Goal: Leave review/rating: Leave review/rating

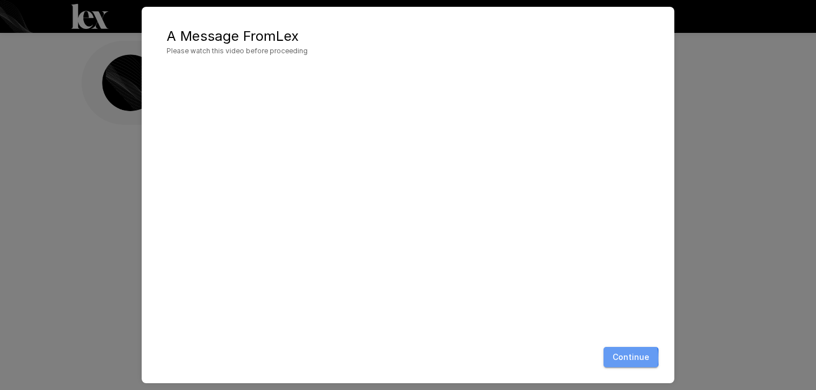
click at [622, 357] on button "Continue" at bounding box center [630, 357] width 55 height 21
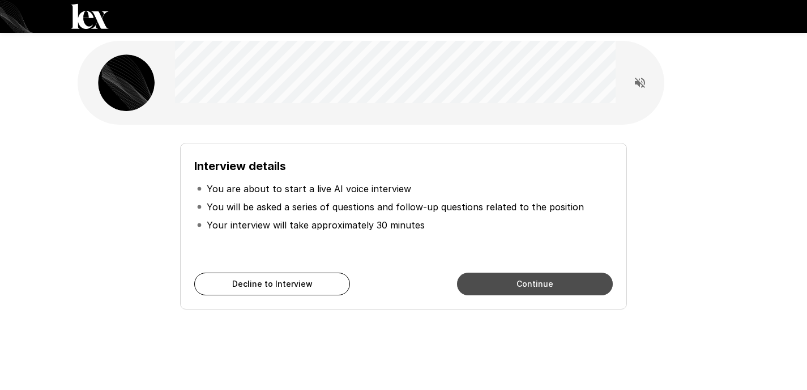
click at [532, 276] on button "Continue" at bounding box center [535, 283] width 156 height 23
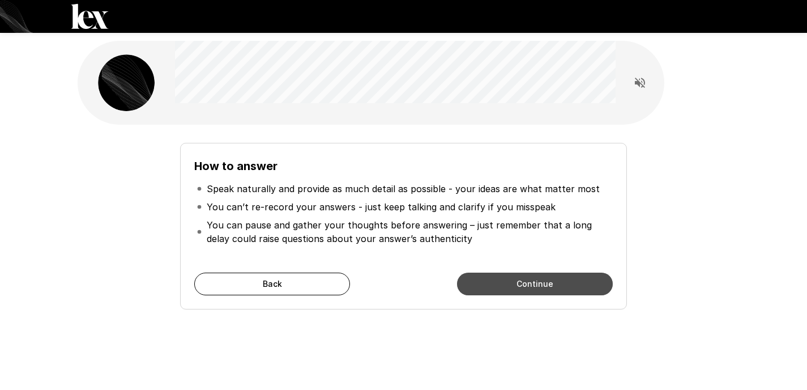
click at [528, 283] on button "Continue" at bounding box center [535, 283] width 156 height 23
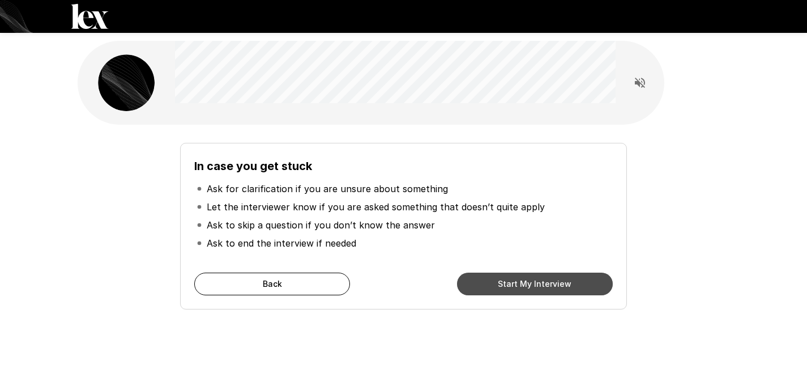
click at [528, 283] on button "Start My Interview" at bounding box center [535, 283] width 156 height 23
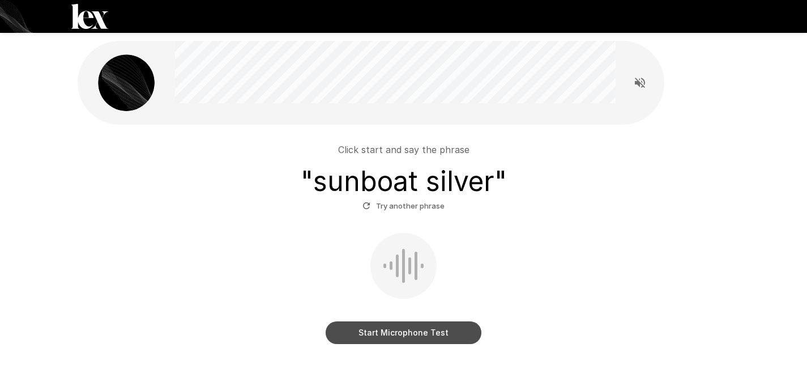
click at [407, 334] on button "Start Microphone Test" at bounding box center [404, 332] width 156 height 23
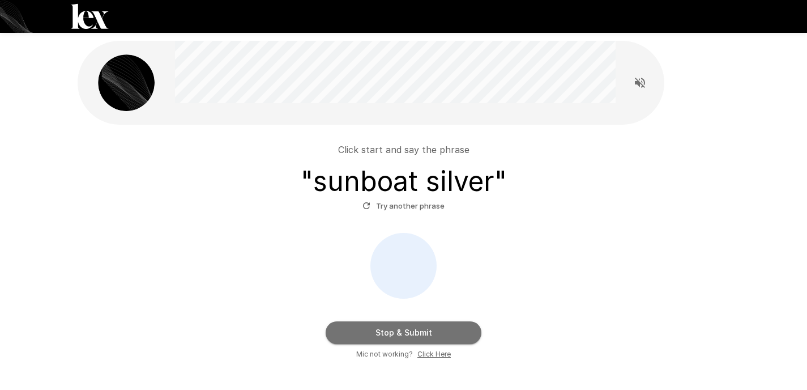
click at [407, 334] on button "Stop & Submit" at bounding box center [404, 332] width 156 height 23
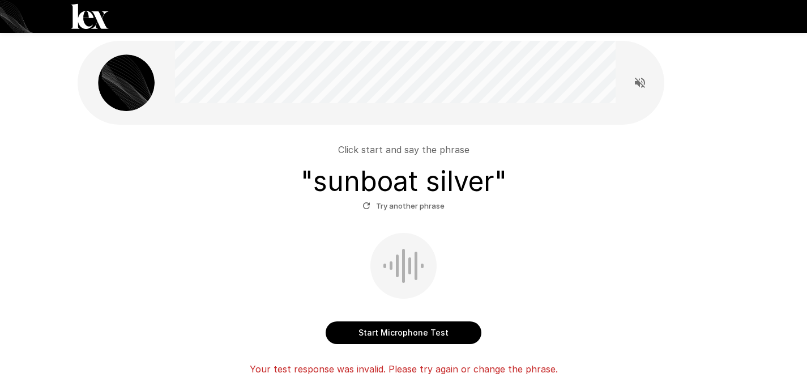
click at [407, 334] on button "Start Microphone Test" at bounding box center [404, 332] width 156 height 23
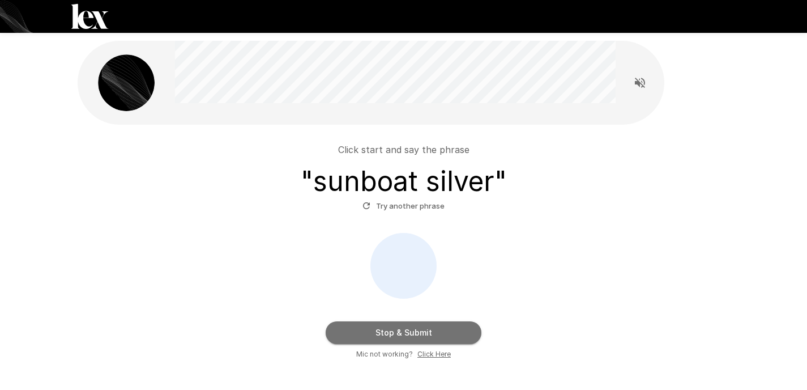
click at [407, 334] on button "Stop & Submit" at bounding box center [404, 332] width 156 height 23
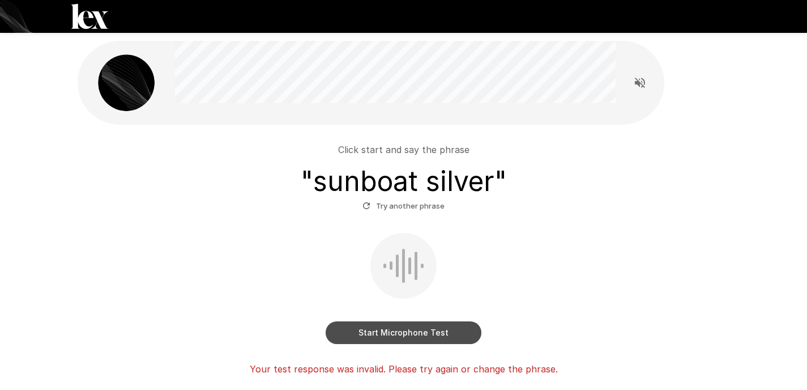
click at [407, 334] on button "Start Microphone Test" at bounding box center [404, 332] width 156 height 23
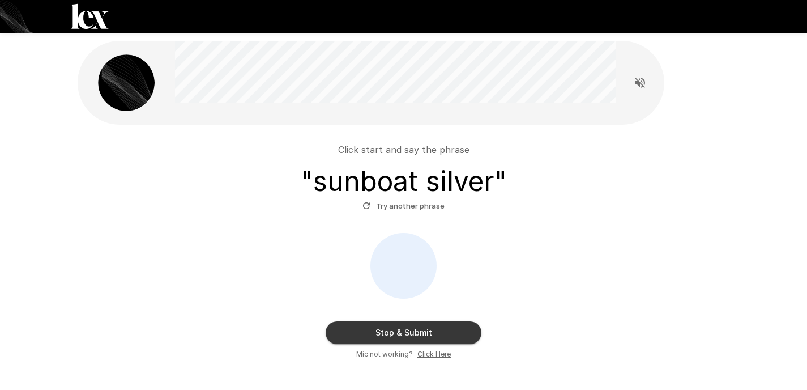
click at [407, 334] on button "Stop & Submit" at bounding box center [404, 332] width 156 height 23
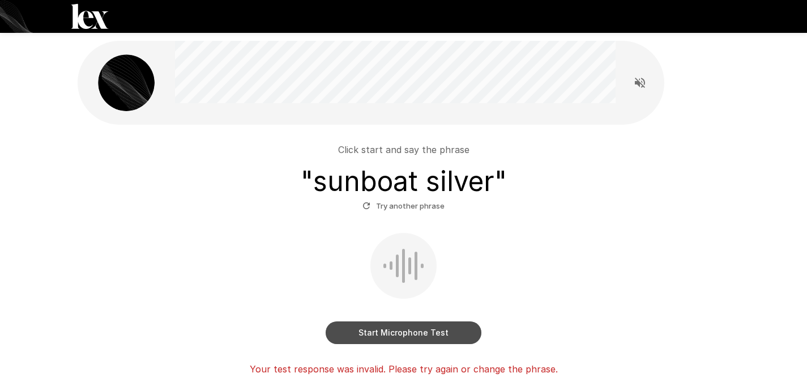
click at [407, 334] on button "Start Microphone Test" at bounding box center [404, 332] width 156 height 23
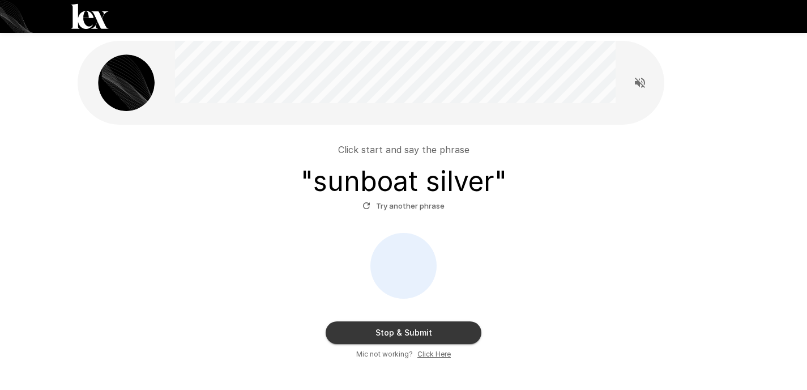
click at [407, 334] on button "Stop & Submit" at bounding box center [404, 332] width 156 height 23
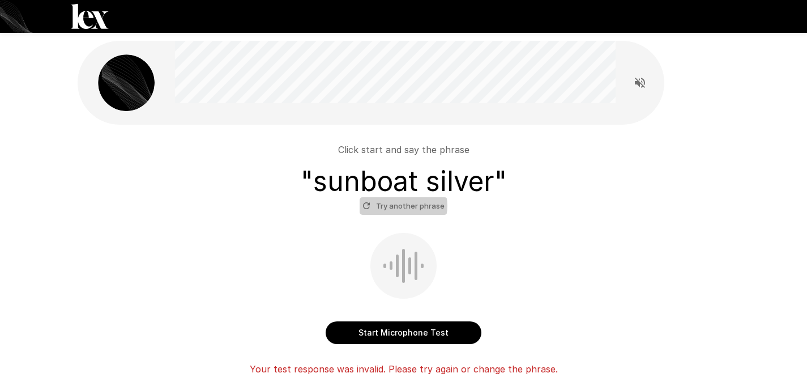
click at [401, 206] on button "Try another phrase" at bounding box center [404, 206] width 88 height 18
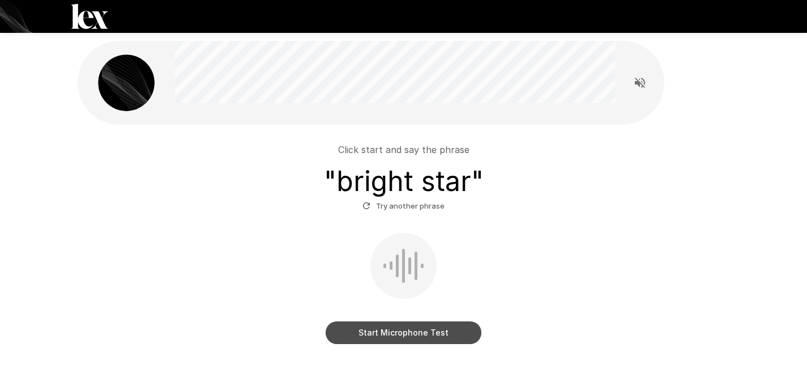
click at [334, 334] on button "Start Microphone Test" at bounding box center [404, 332] width 156 height 23
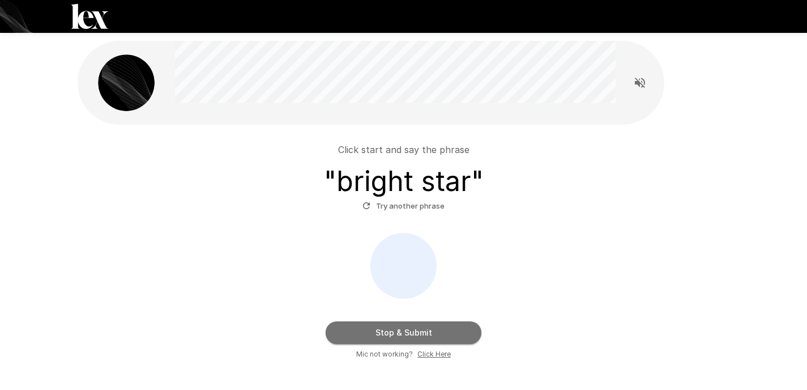
click at [382, 337] on button "Stop & Submit" at bounding box center [404, 332] width 156 height 23
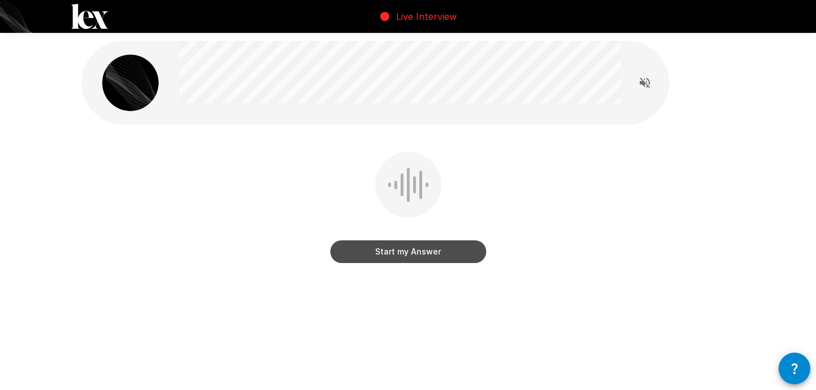
click at [400, 256] on button "Start my Answer" at bounding box center [408, 251] width 156 height 23
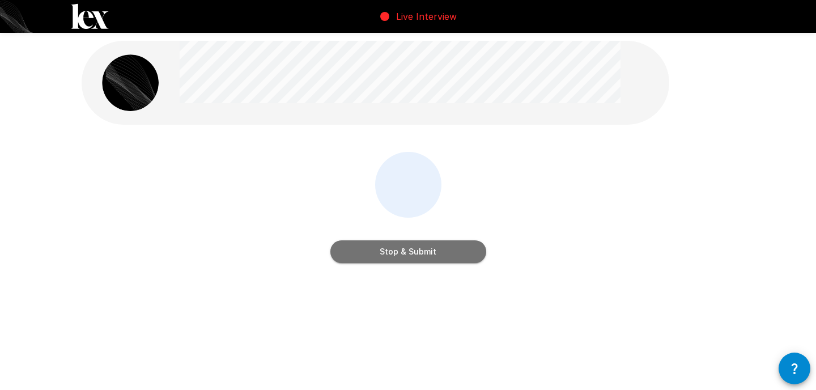
click at [400, 256] on button "Stop & Submit" at bounding box center [408, 251] width 156 height 23
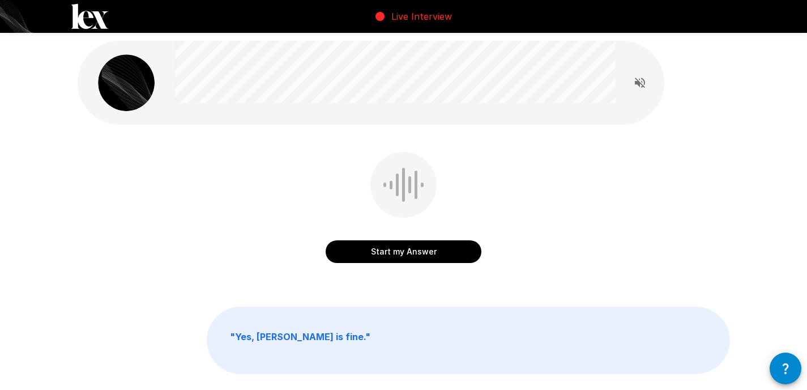
click at [396, 254] on button "Start my Answer" at bounding box center [404, 251] width 156 height 23
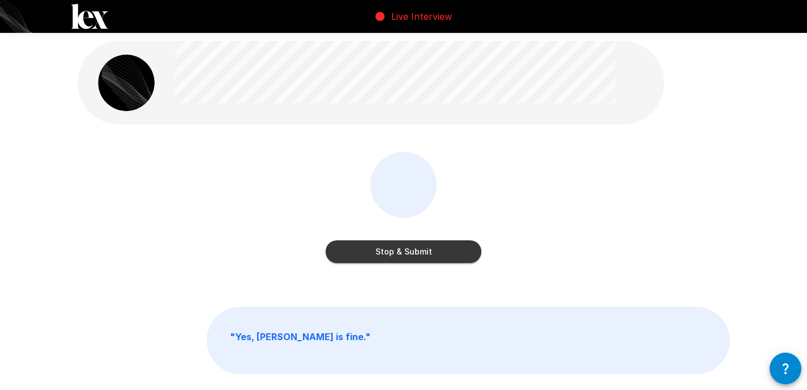
click at [396, 254] on button "Stop & Submit" at bounding box center [404, 251] width 156 height 23
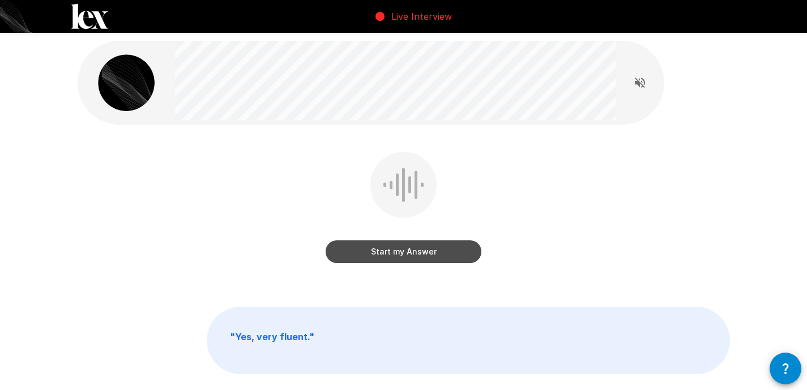
click at [376, 249] on button "Start my Answer" at bounding box center [404, 251] width 156 height 23
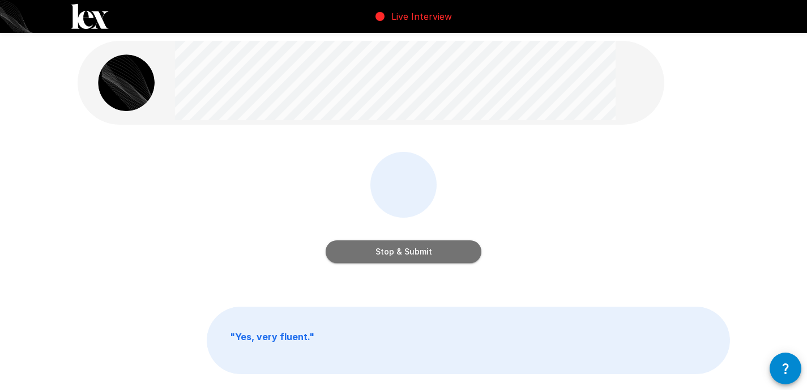
click at [376, 249] on button "Stop & Submit" at bounding box center [404, 251] width 156 height 23
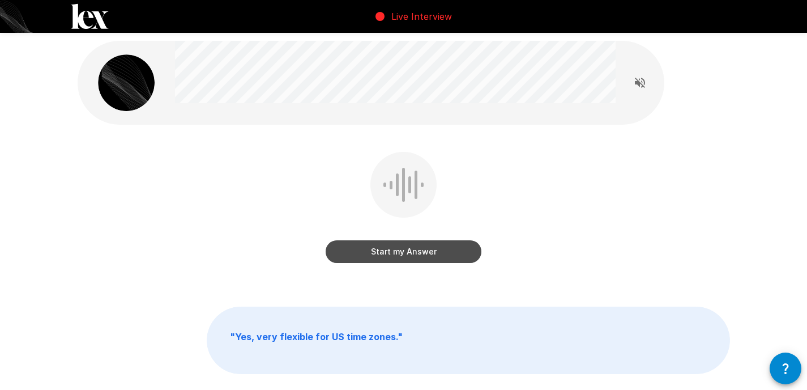
click at [404, 255] on button "Start my Answer" at bounding box center [404, 251] width 156 height 23
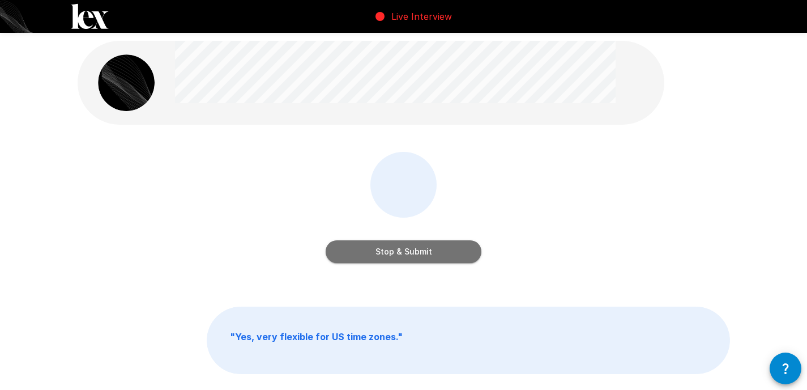
click at [404, 255] on button "Stop & Submit" at bounding box center [404, 251] width 156 height 23
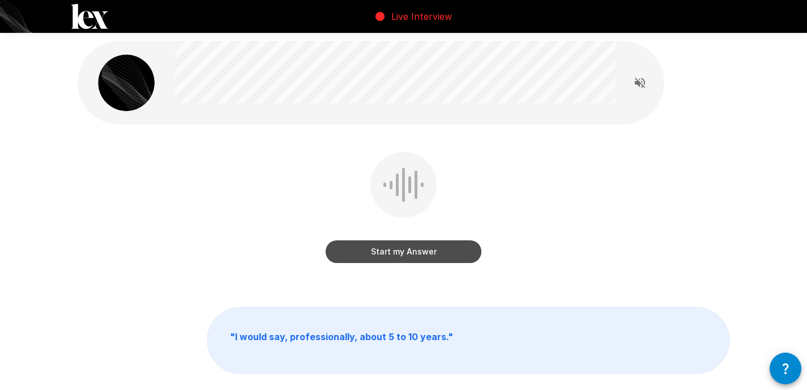
click at [393, 250] on button "Start my Answer" at bounding box center [404, 251] width 156 height 23
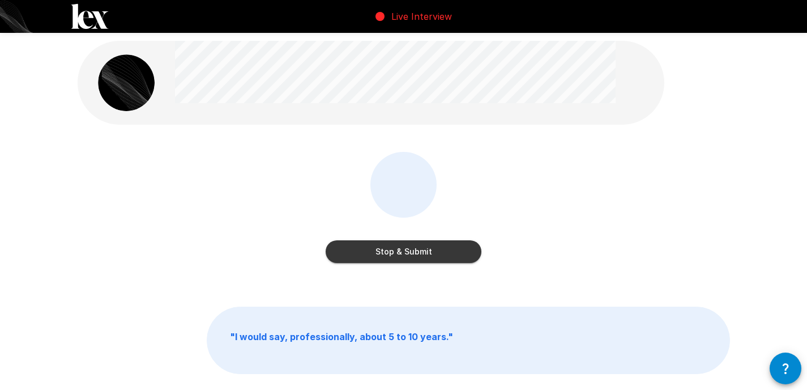
click at [393, 250] on button "Stop & Submit" at bounding box center [404, 251] width 156 height 23
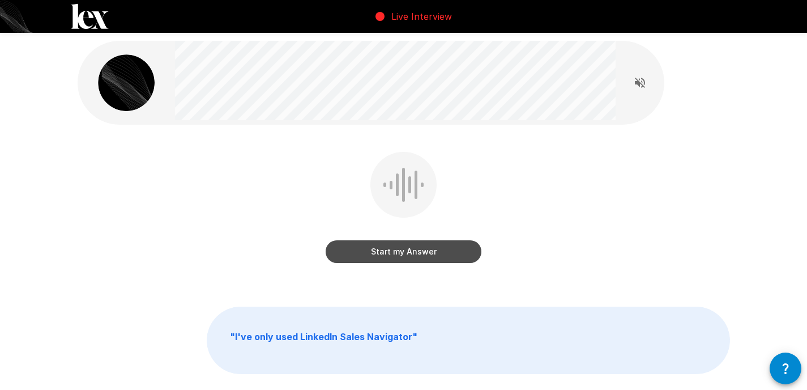
click at [392, 253] on button "Start my Answer" at bounding box center [404, 251] width 156 height 23
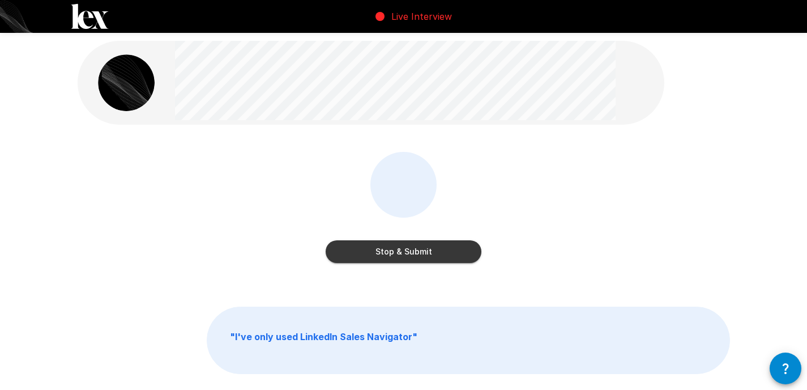
click at [392, 253] on button "Stop & Submit" at bounding box center [404, 251] width 156 height 23
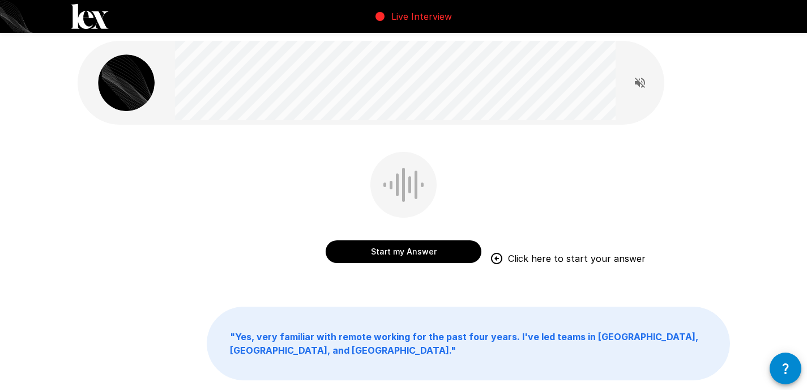
click at [402, 249] on button "Start my Answer" at bounding box center [404, 251] width 156 height 23
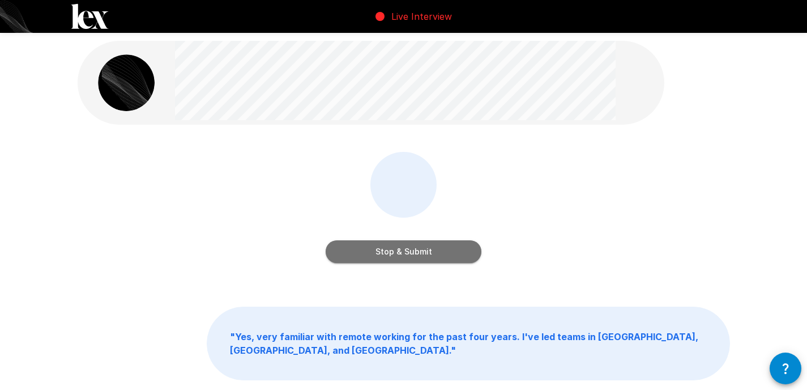
click at [402, 249] on button "Stop & Submit" at bounding box center [404, 251] width 156 height 23
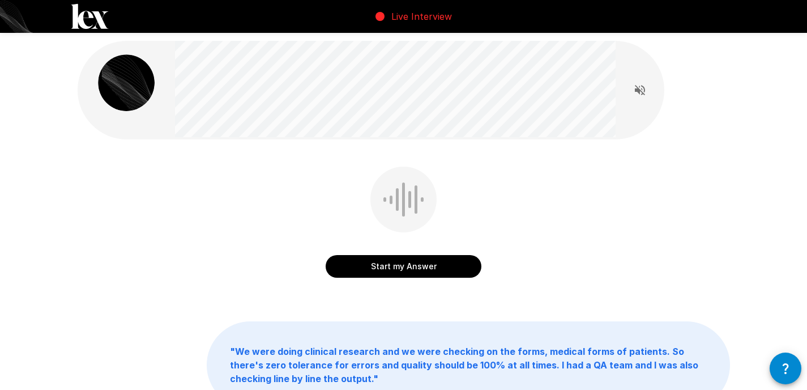
click at [398, 264] on button "Start my Answer" at bounding box center [404, 266] width 156 height 23
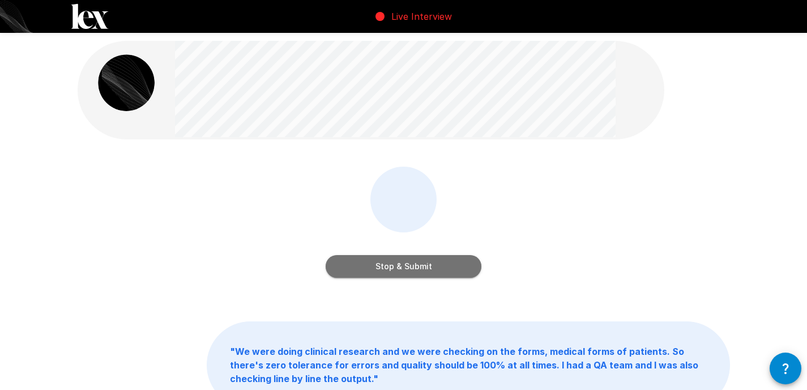
click at [398, 264] on button "Stop & Submit" at bounding box center [404, 266] width 156 height 23
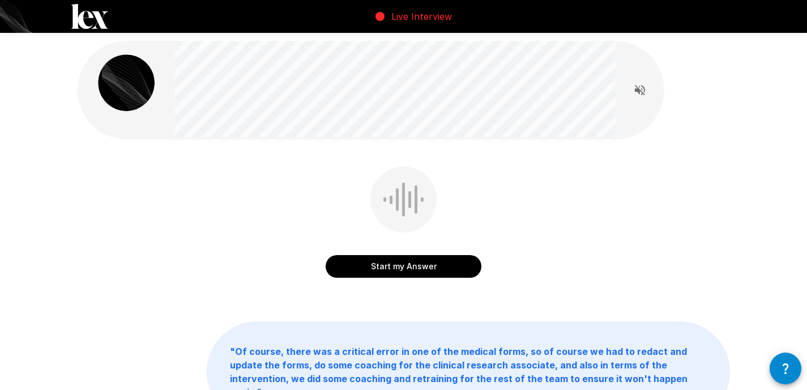
click at [396, 268] on button "Start my Answer" at bounding box center [404, 266] width 156 height 23
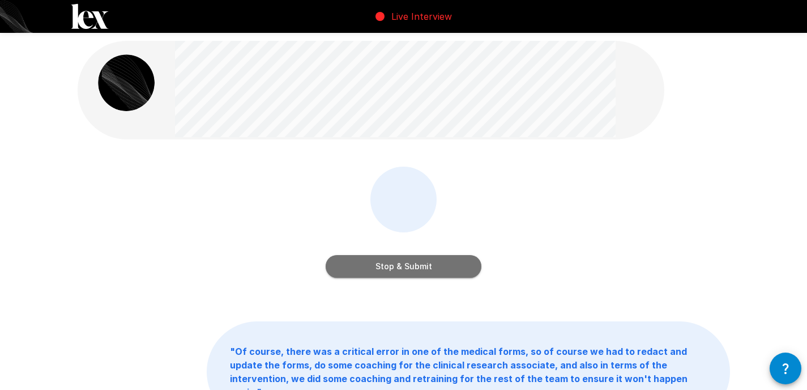
click at [396, 269] on button "Stop & Submit" at bounding box center [404, 266] width 156 height 23
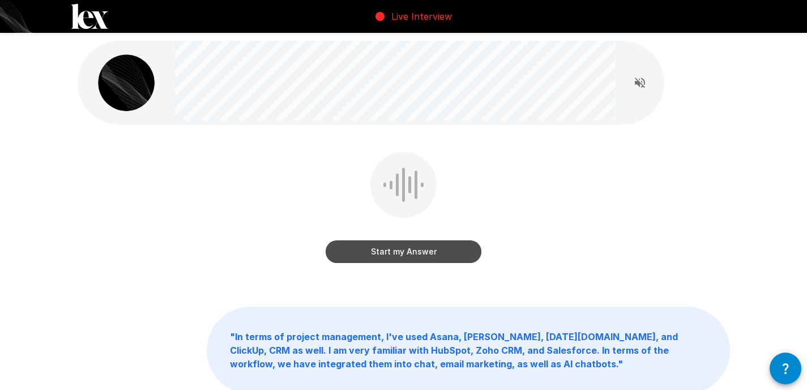
click at [397, 256] on button "Start my Answer" at bounding box center [404, 251] width 156 height 23
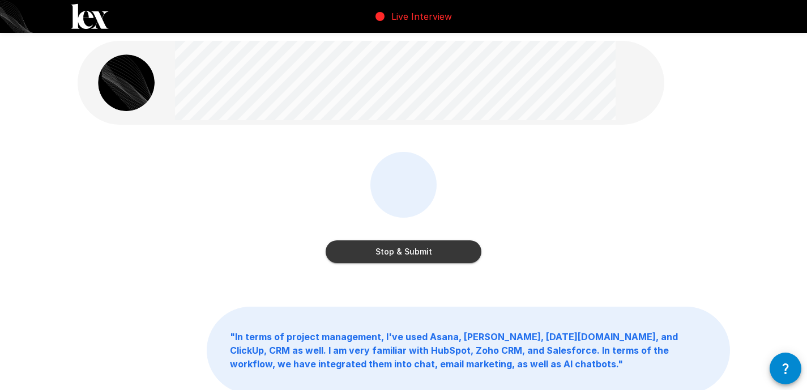
click at [397, 256] on button "Stop & Submit" at bounding box center [404, 251] width 156 height 23
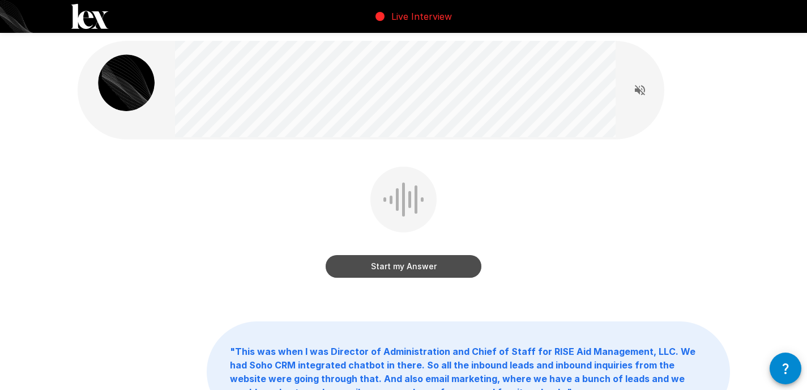
click at [399, 271] on button "Start my Answer" at bounding box center [404, 266] width 156 height 23
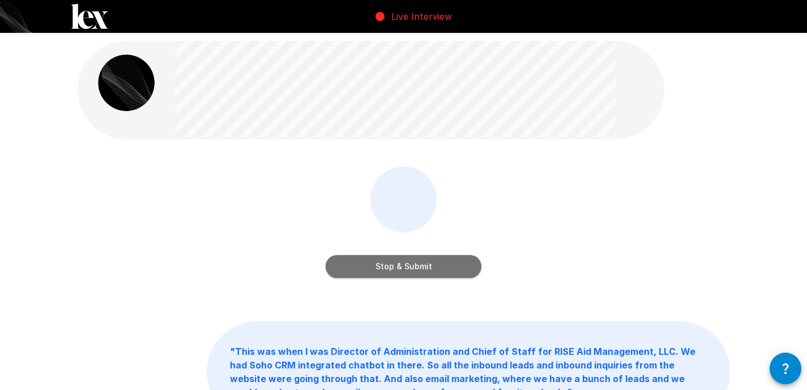
click at [399, 271] on button "Stop & Submit" at bounding box center [404, 266] width 156 height 23
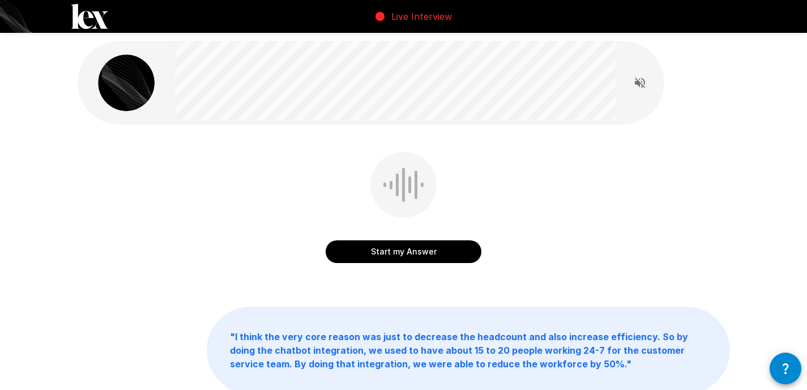
click at [393, 253] on button "Start my Answer" at bounding box center [404, 251] width 156 height 23
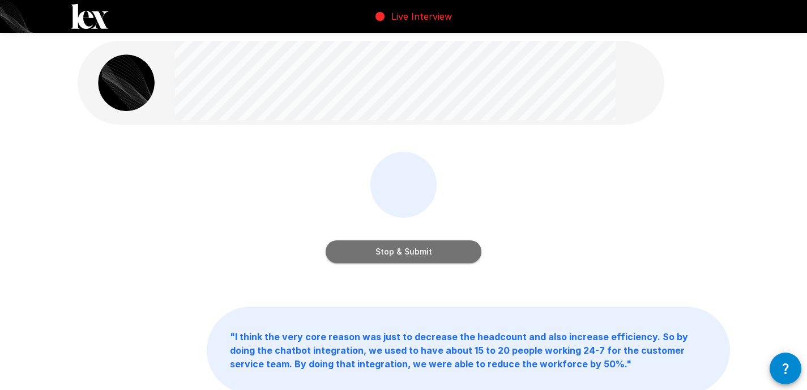
click at [393, 253] on button "Stop & Submit" at bounding box center [404, 251] width 156 height 23
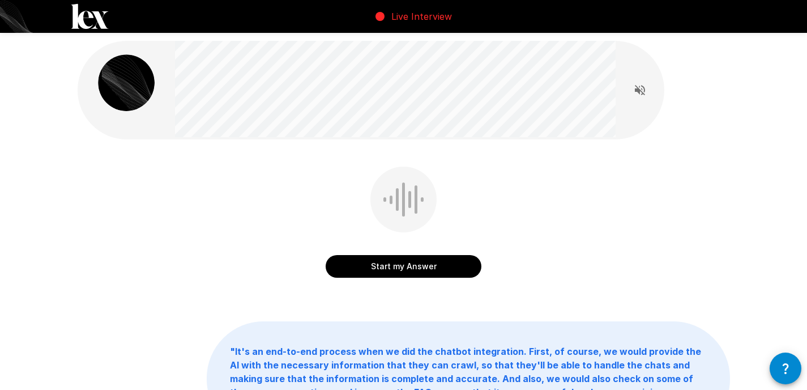
click at [375, 267] on button "Start my Answer" at bounding box center [404, 266] width 156 height 23
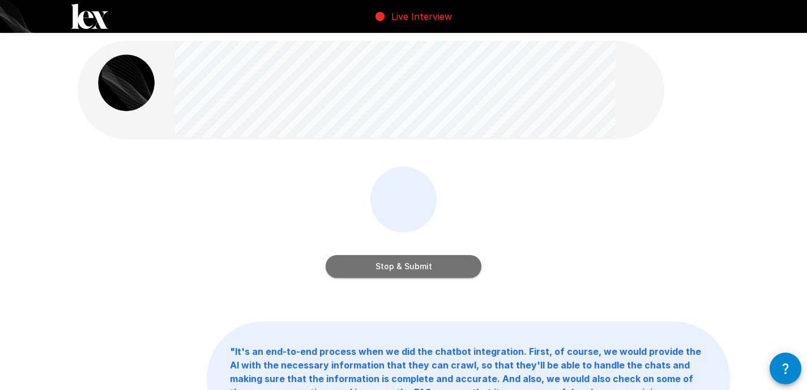
click at [375, 267] on button "Stop & Submit" at bounding box center [404, 266] width 156 height 23
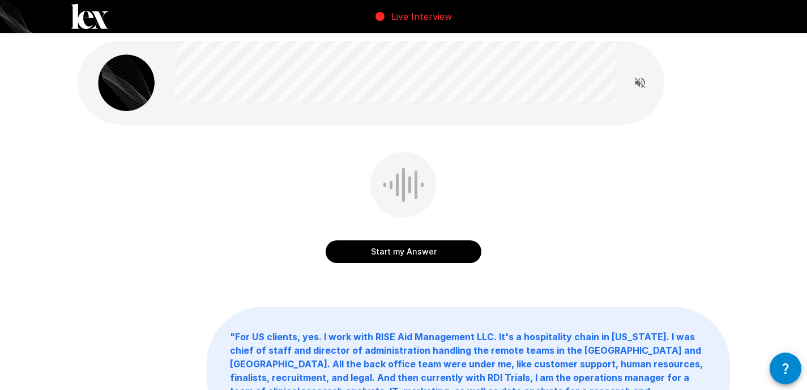
click at [380, 254] on button "Start my Answer" at bounding box center [404, 251] width 156 height 23
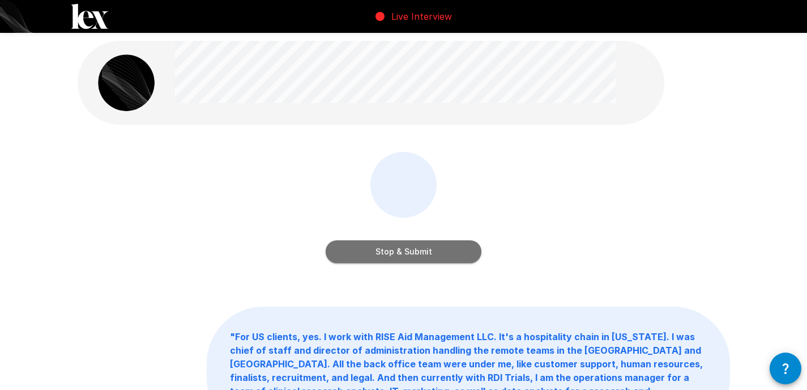
click at [380, 254] on button "Stop & Submit" at bounding box center [404, 251] width 156 height 23
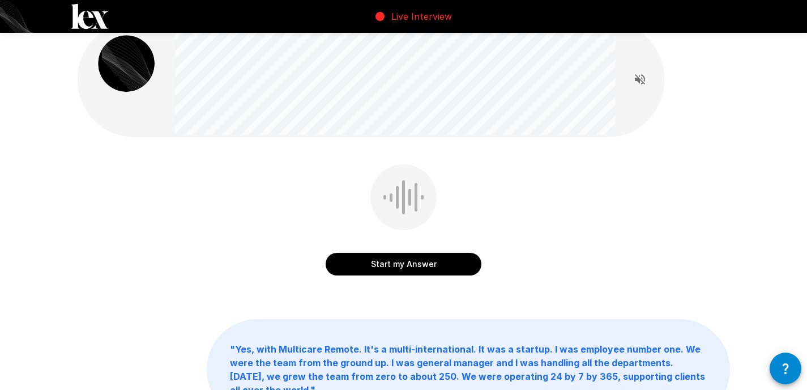
scroll to position [16, 0]
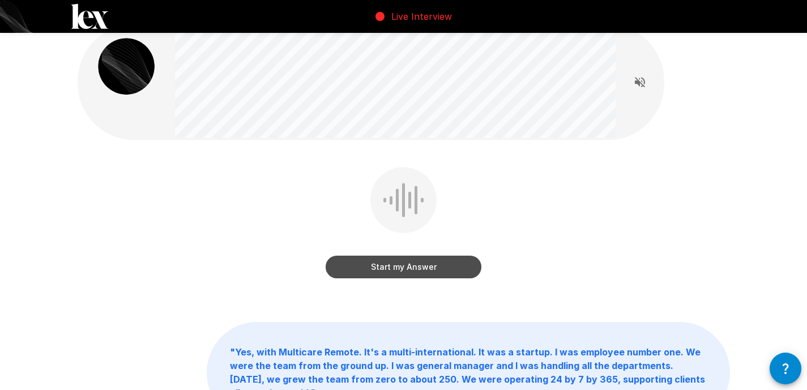
click at [386, 266] on button "Start my Answer" at bounding box center [404, 266] width 156 height 23
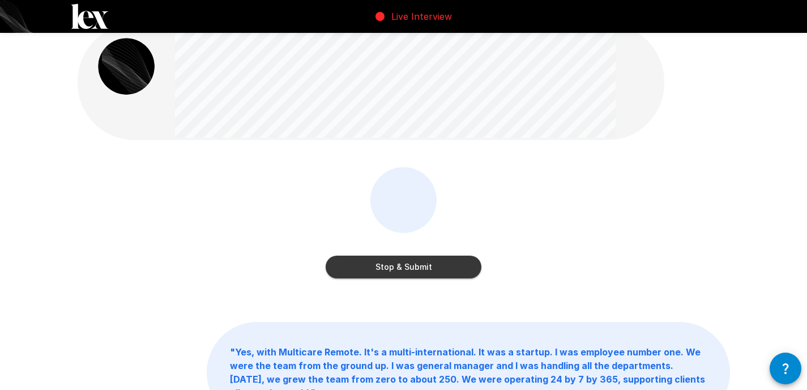
click at [386, 267] on button "Stop & Submit" at bounding box center [404, 266] width 156 height 23
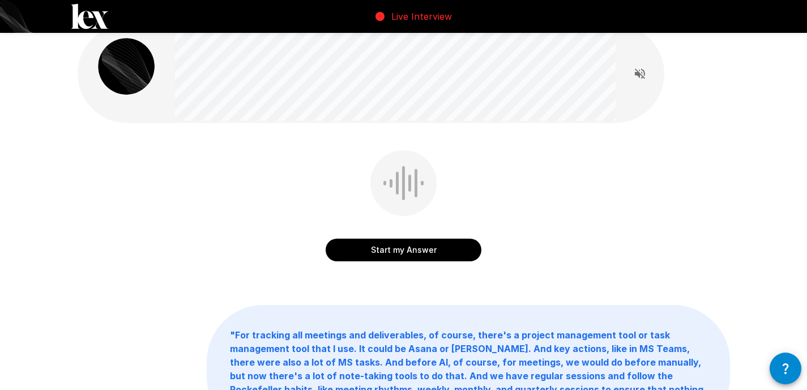
click at [394, 247] on button "Start my Answer" at bounding box center [404, 249] width 156 height 23
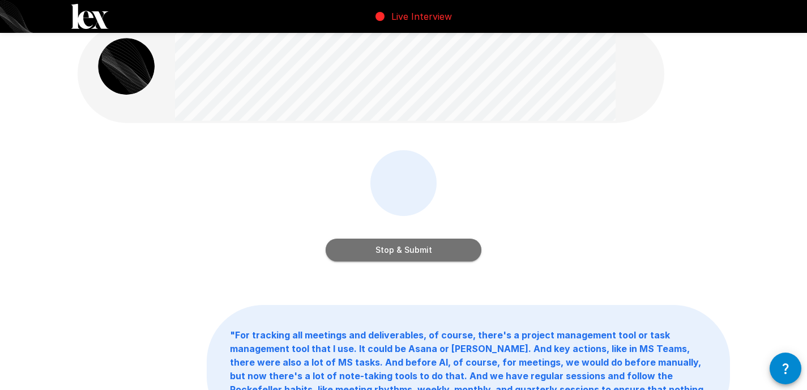
click at [394, 247] on button "Stop & Submit" at bounding box center [404, 249] width 156 height 23
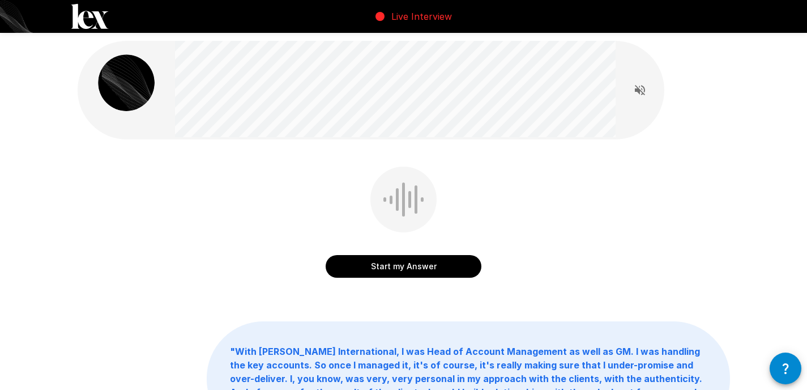
click at [378, 263] on button "Start my Answer" at bounding box center [404, 266] width 156 height 23
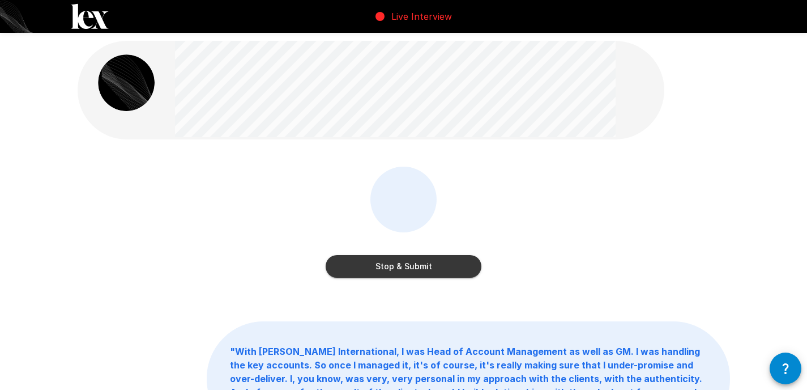
click at [456, 275] on button "Stop & Submit" at bounding box center [404, 266] width 156 height 23
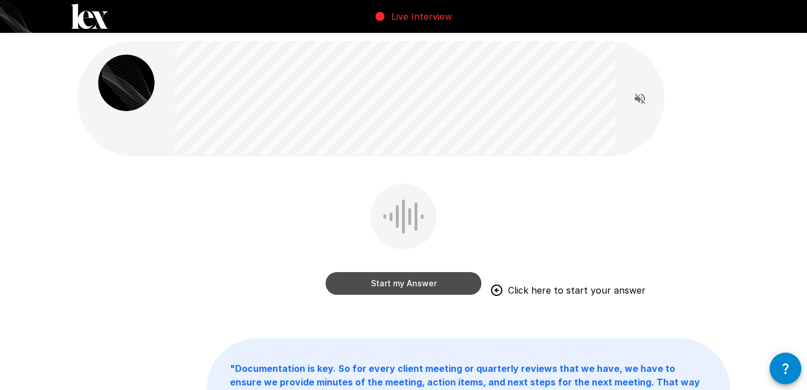
click at [413, 280] on button "Start my Answer" at bounding box center [404, 283] width 156 height 23
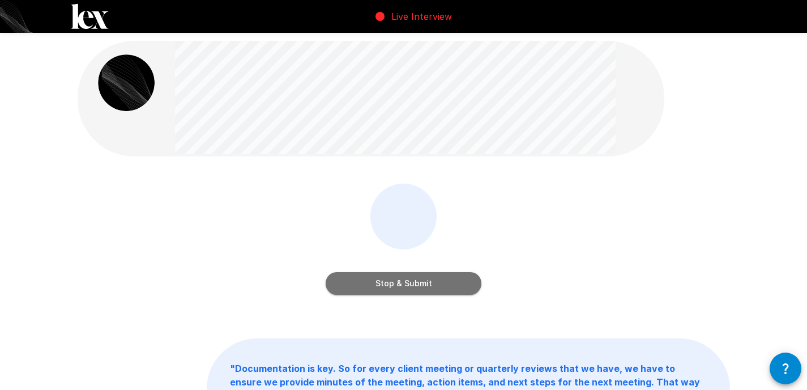
click at [415, 287] on button "Stop & Submit" at bounding box center [404, 283] width 156 height 23
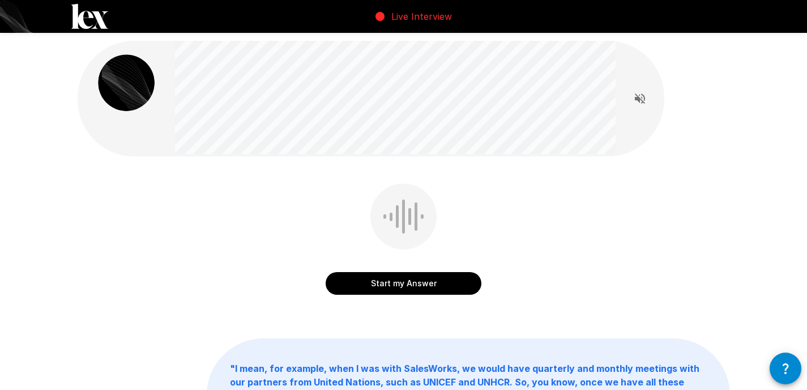
click at [394, 286] on button "Start my Answer" at bounding box center [404, 283] width 156 height 23
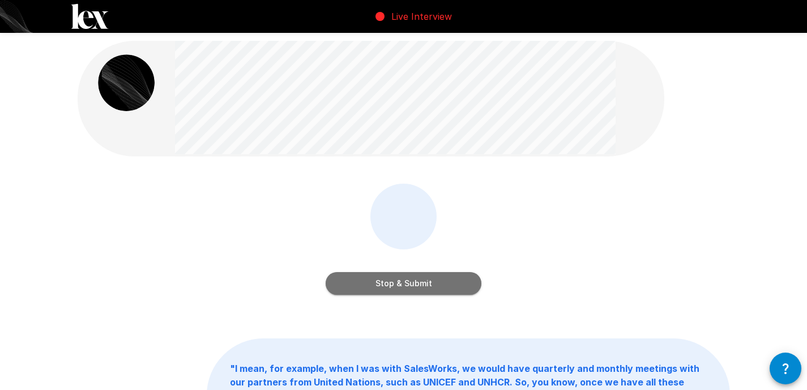
click at [394, 286] on button "Stop & Submit" at bounding box center [404, 283] width 156 height 23
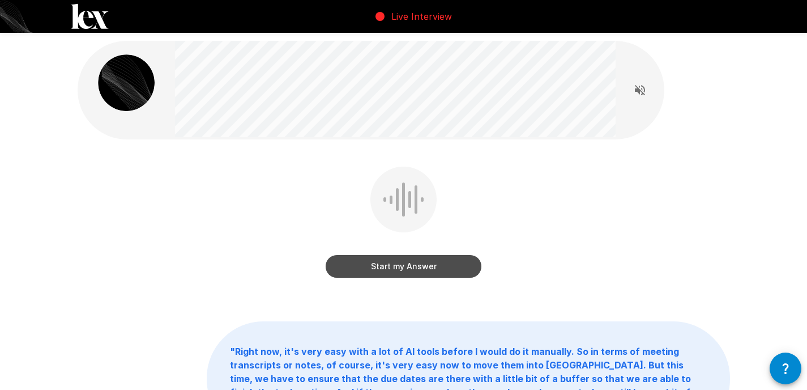
click at [406, 267] on button "Start my Answer" at bounding box center [404, 266] width 156 height 23
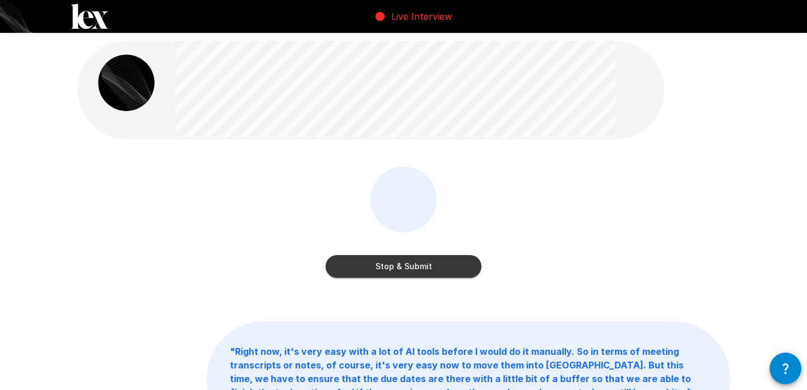
click at [407, 263] on button "Stop & Submit" at bounding box center [404, 266] width 156 height 23
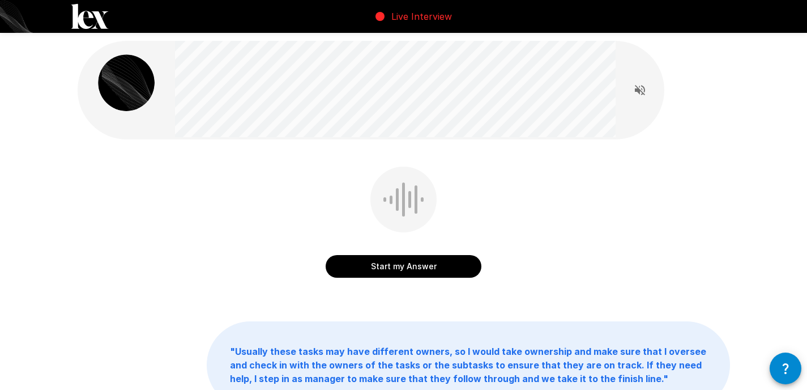
click at [393, 270] on button "Start my Answer" at bounding box center [404, 266] width 156 height 23
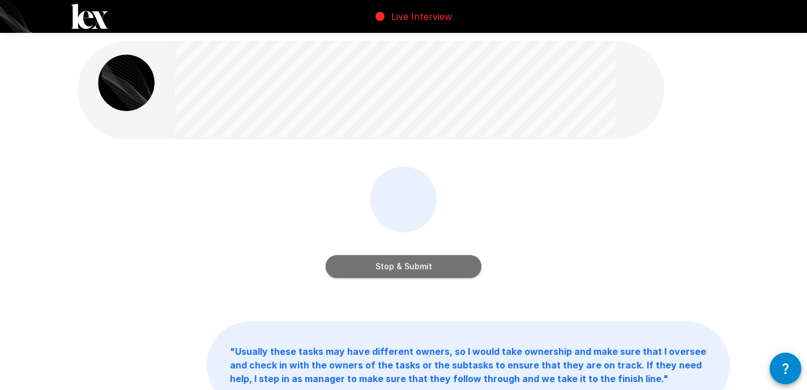
click at [393, 270] on button "Stop & Submit" at bounding box center [404, 266] width 156 height 23
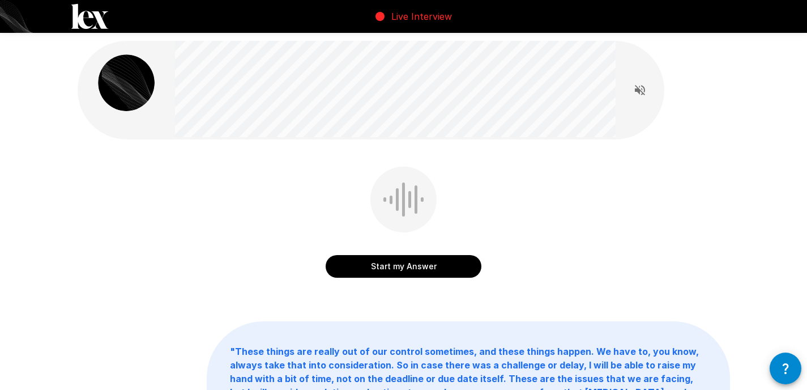
click at [393, 270] on button "Start my Answer" at bounding box center [404, 266] width 156 height 23
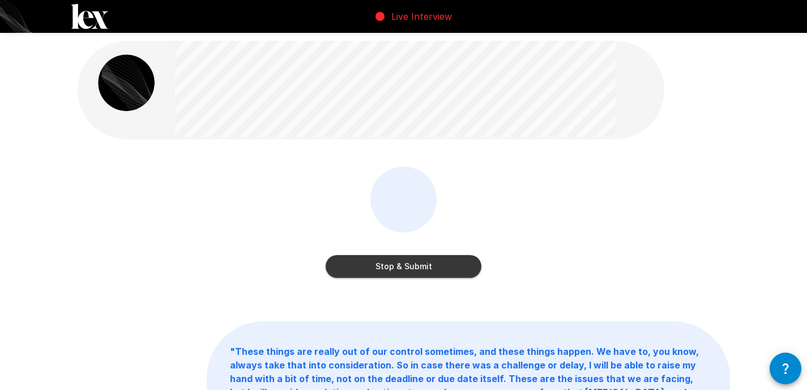
click at [393, 270] on button "Stop & Submit" at bounding box center [404, 266] width 156 height 23
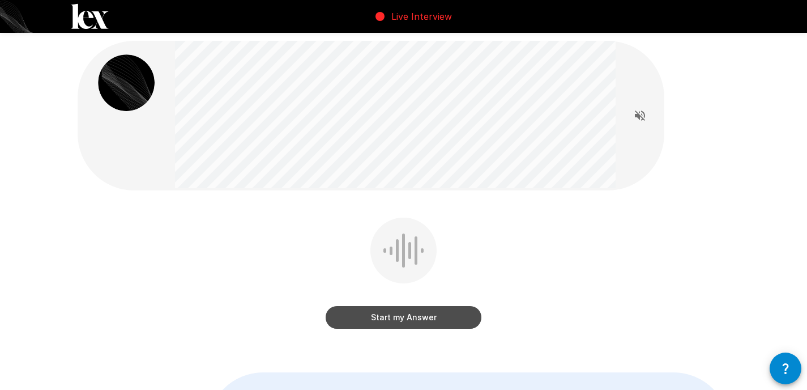
click at [401, 315] on button "Start my Answer" at bounding box center [404, 317] width 156 height 23
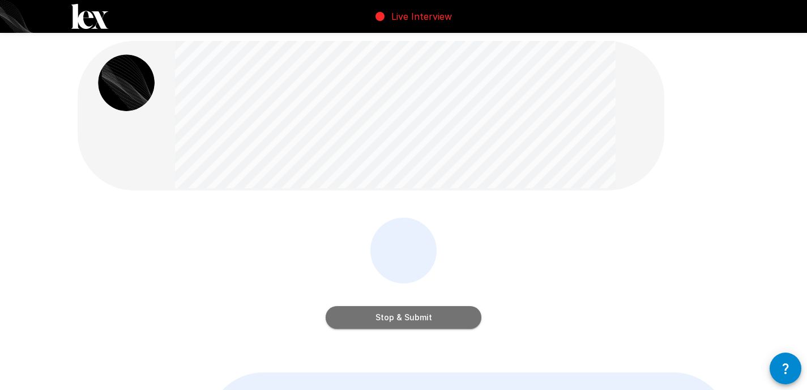
click at [401, 315] on button "Stop & Submit" at bounding box center [404, 317] width 156 height 23
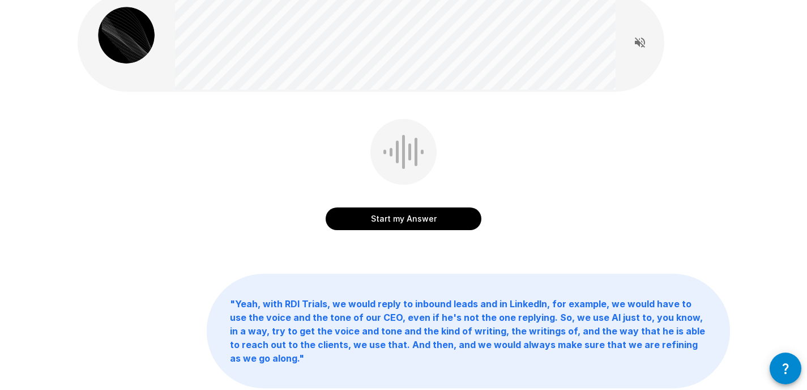
scroll to position [35, 0]
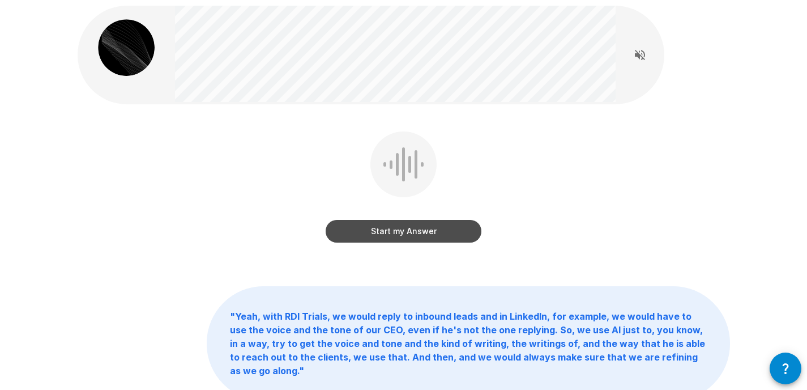
click at [401, 231] on button "Start my Answer" at bounding box center [404, 231] width 156 height 23
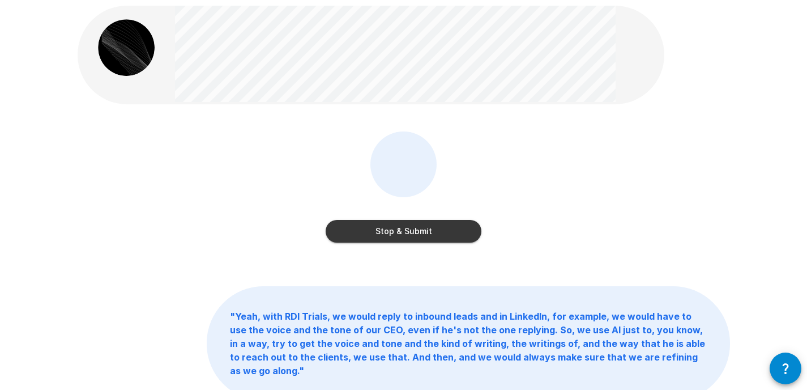
click at [401, 231] on button "Stop & Submit" at bounding box center [404, 231] width 156 height 23
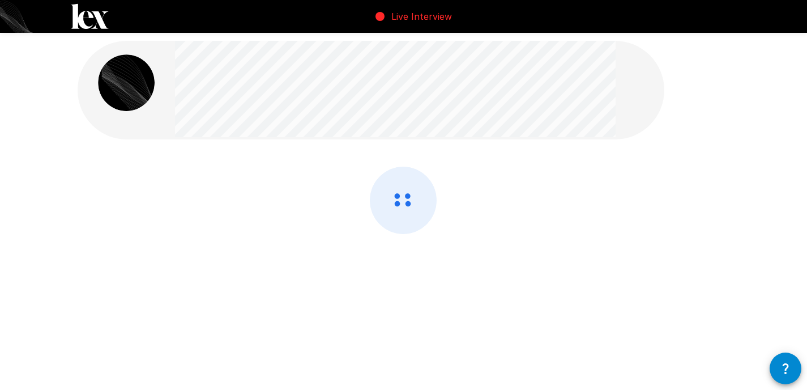
scroll to position [0, 0]
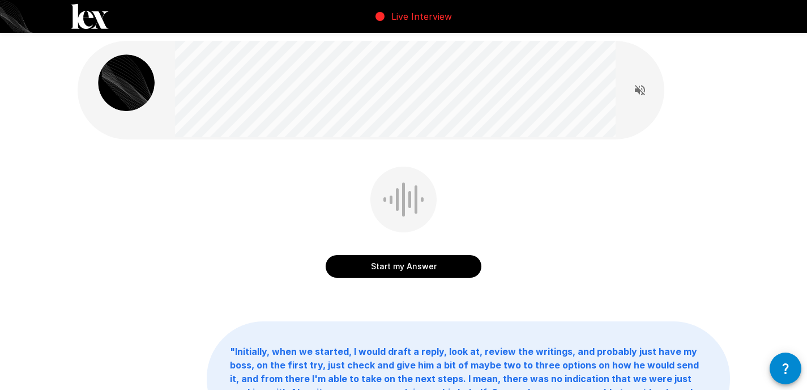
click at [398, 262] on button "Start my Answer" at bounding box center [404, 266] width 156 height 23
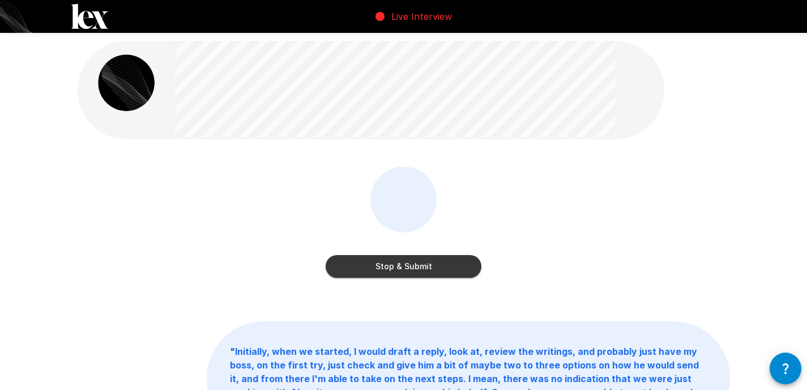
click at [399, 264] on button "Stop & Submit" at bounding box center [404, 266] width 156 height 23
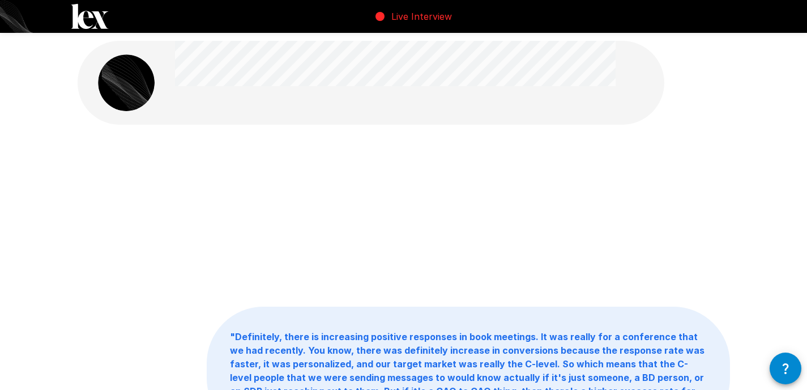
scroll to position [12, 0]
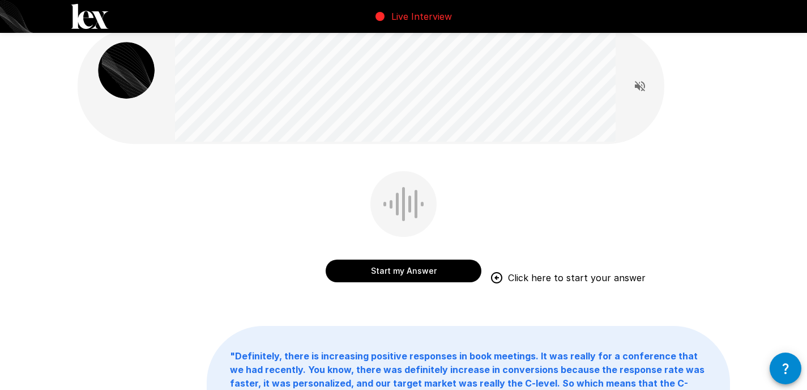
click at [400, 266] on button "Start my Answer" at bounding box center [404, 270] width 156 height 23
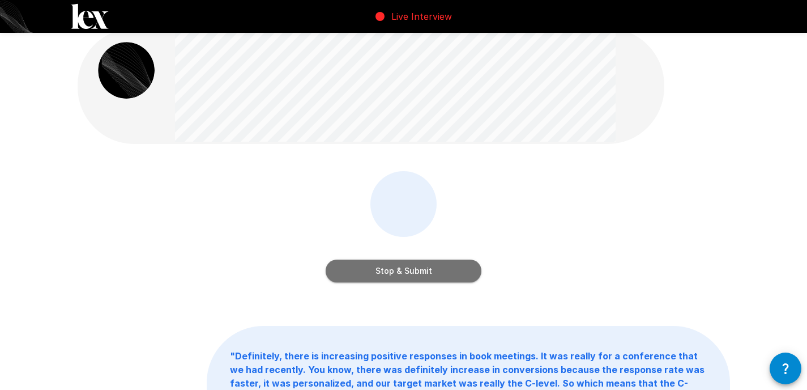
click at [400, 266] on button "Stop & Submit" at bounding box center [404, 270] width 156 height 23
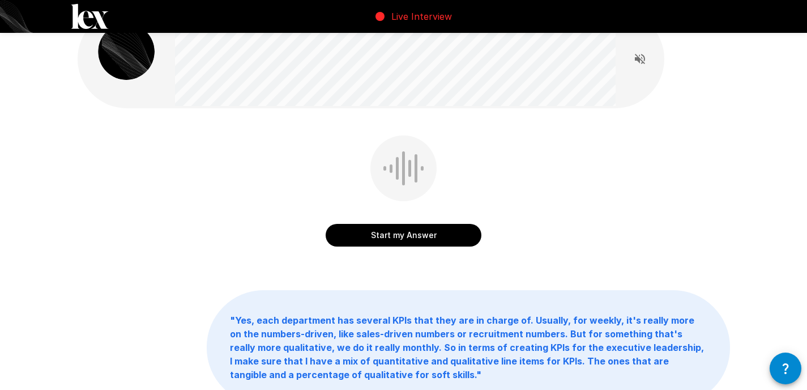
scroll to position [13, 0]
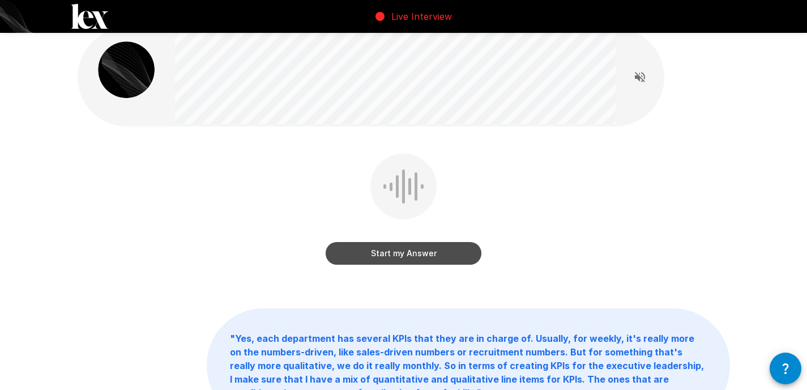
click at [400, 255] on button "Start my Answer" at bounding box center [404, 253] width 156 height 23
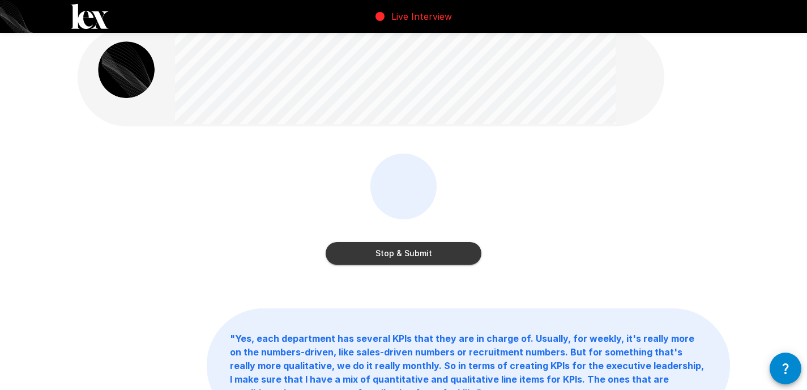
click at [400, 255] on button "Stop & Submit" at bounding box center [404, 253] width 156 height 23
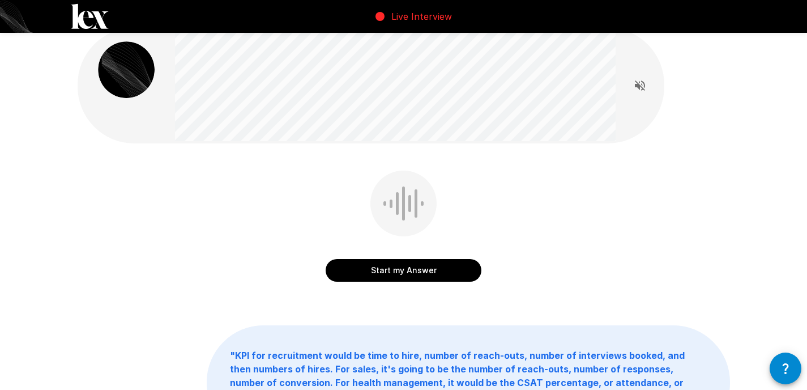
scroll to position [14, 0]
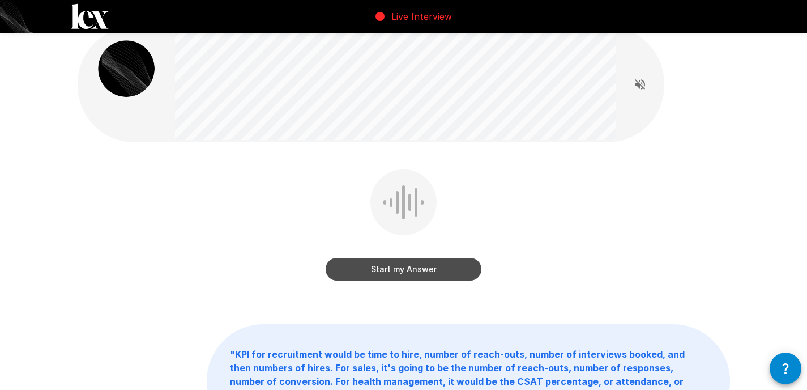
click at [391, 273] on button "Start my Answer" at bounding box center [404, 269] width 156 height 23
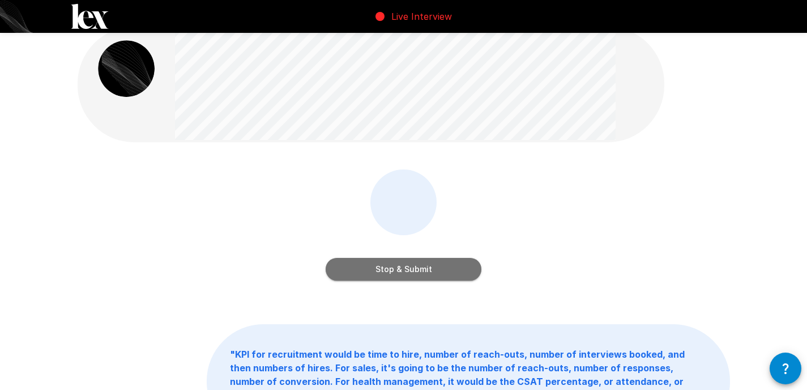
click at [390, 273] on button "Stop & Submit" at bounding box center [404, 269] width 156 height 23
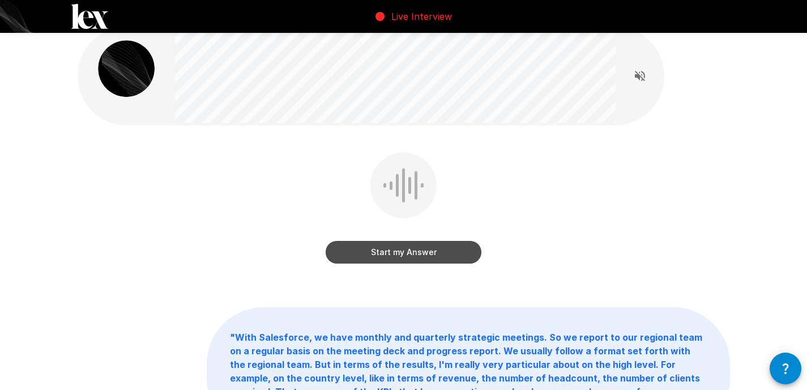
click at [387, 249] on button "Start my Answer" at bounding box center [404, 252] width 156 height 23
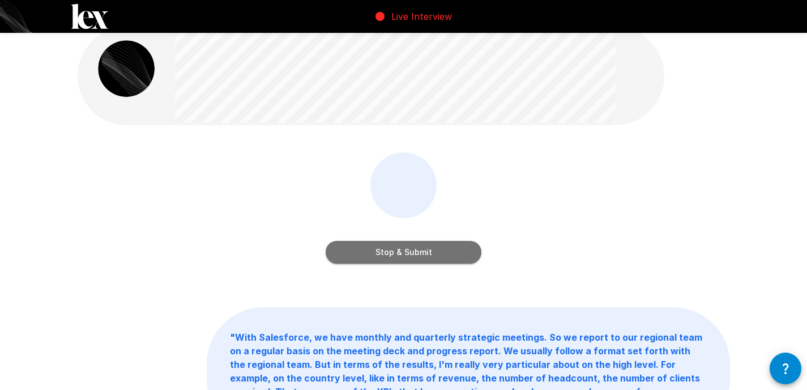
click at [387, 249] on button "Stop & Submit" at bounding box center [404, 252] width 156 height 23
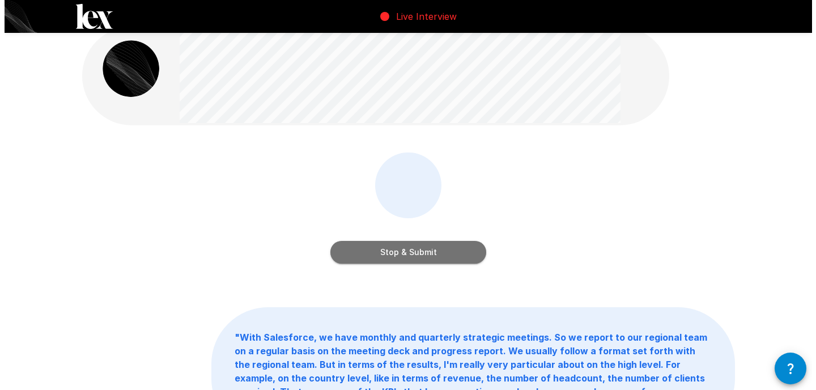
scroll to position [0, 0]
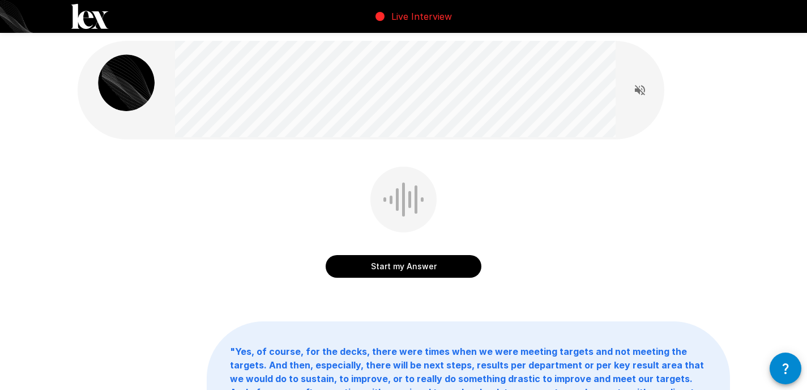
click at [412, 264] on button "Start my Answer" at bounding box center [404, 266] width 156 height 23
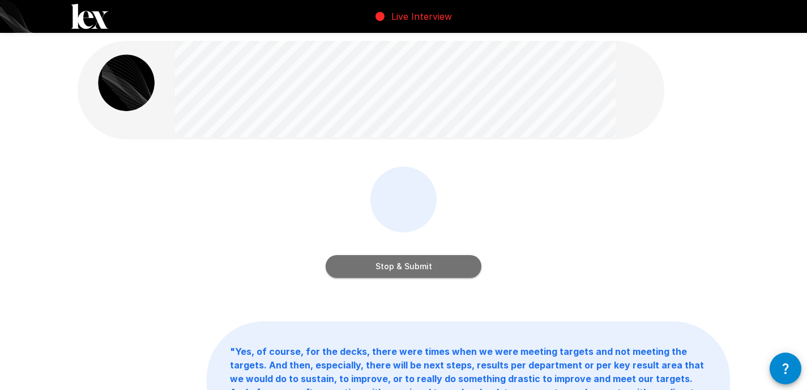
click at [412, 264] on button "Stop & Submit" at bounding box center [404, 266] width 156 height 23
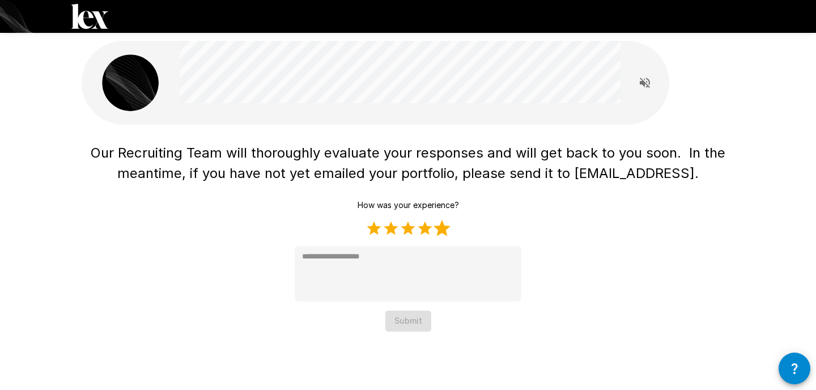
click at [442, 230] on label "5 Stars" at bounding box center [441, 228] width 17 height 17
type textarea "*"
click at [417, 322] on button "Submit" at bounding box center [408, 320] width 46 height 21
